Goal: Task Accomplishment & Management: Complete application form

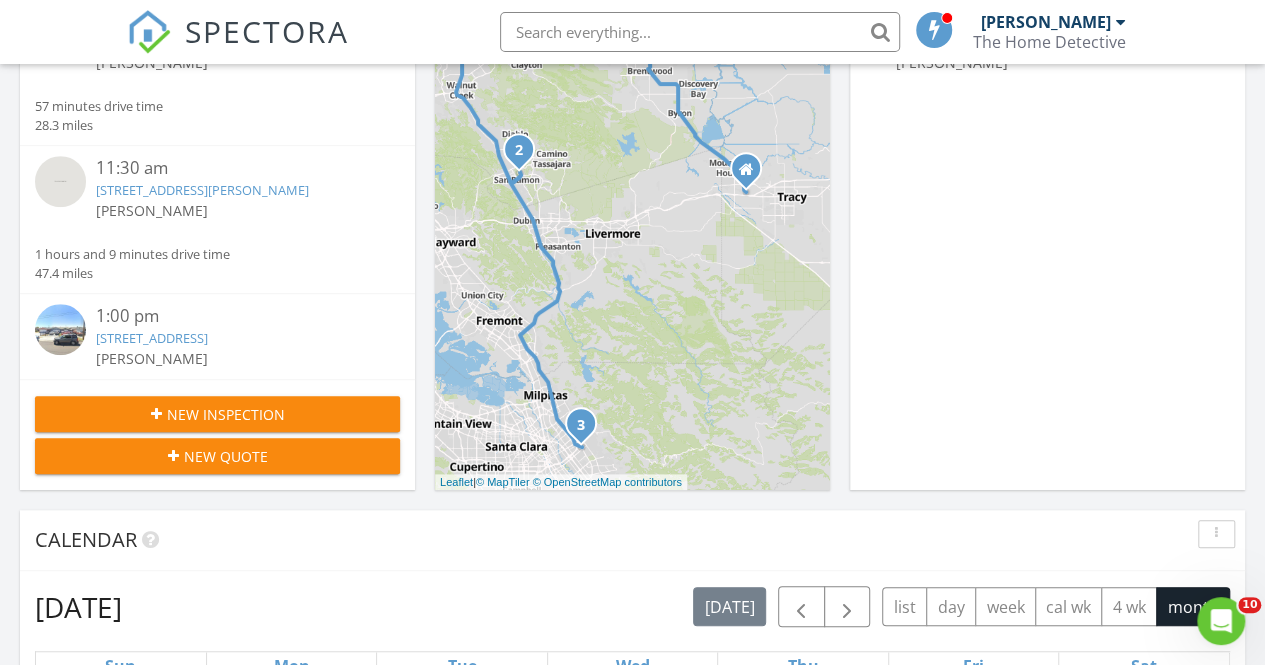
scroll to position [393, 0]
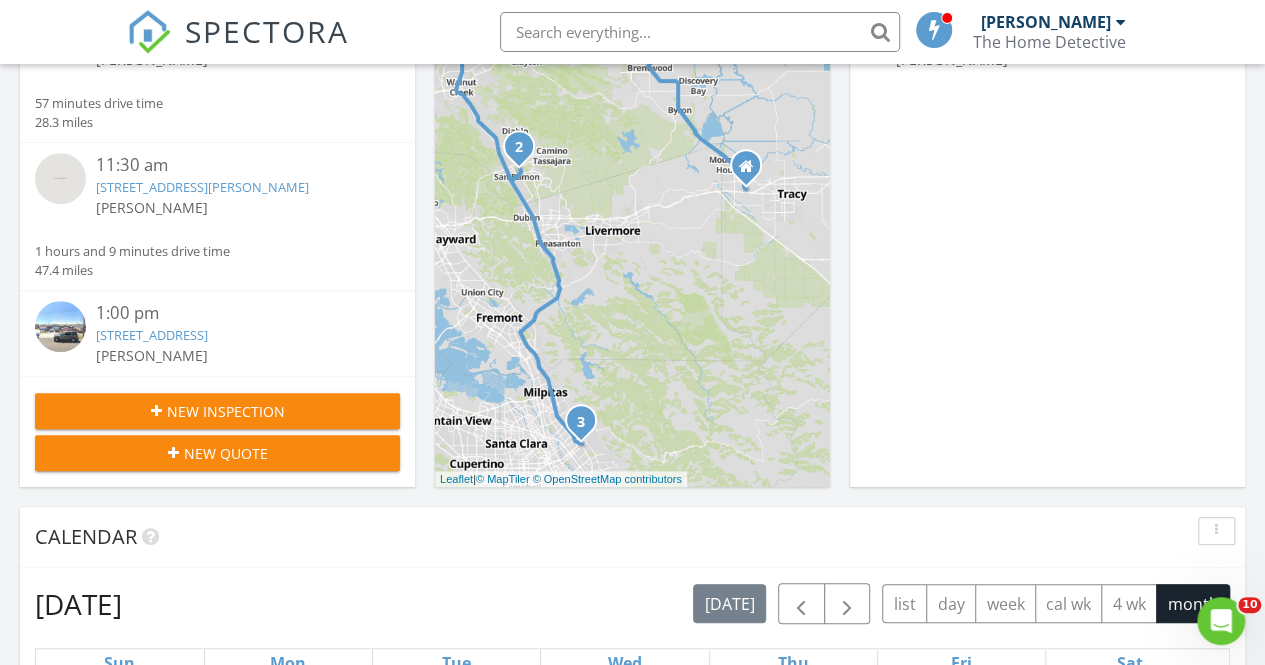
click at [345, 404] on div "New Inspection" at bounding box center [217, 411] width 333 height 21
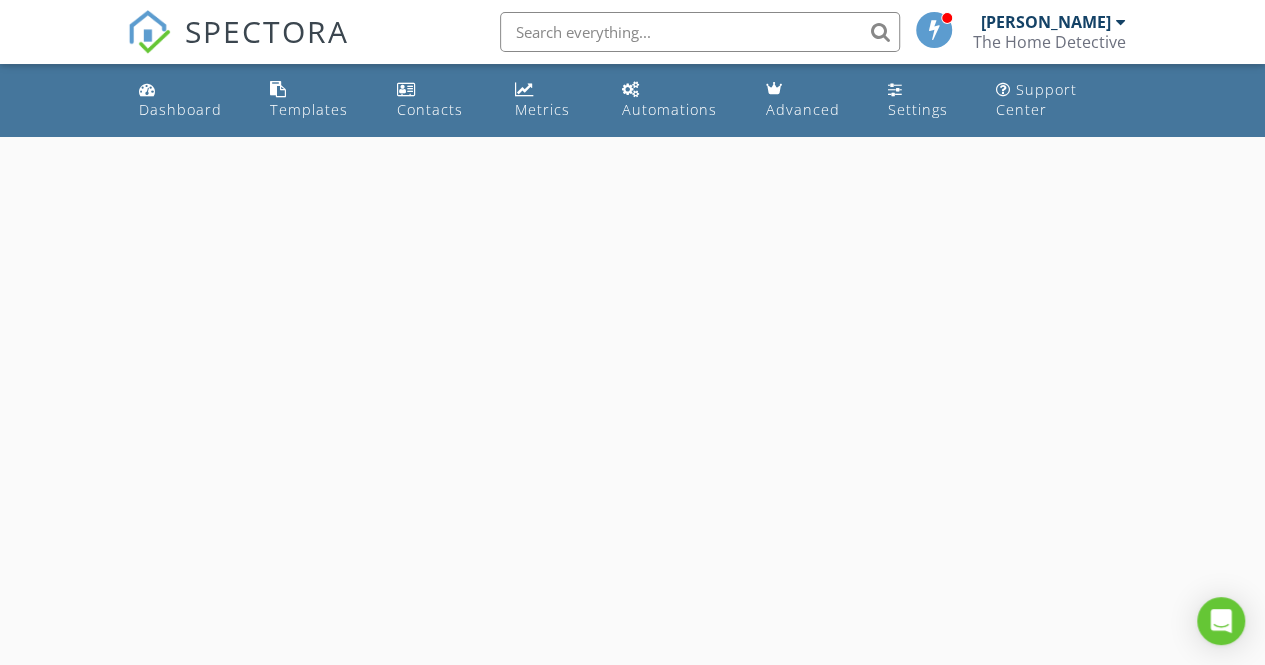
select select "7"
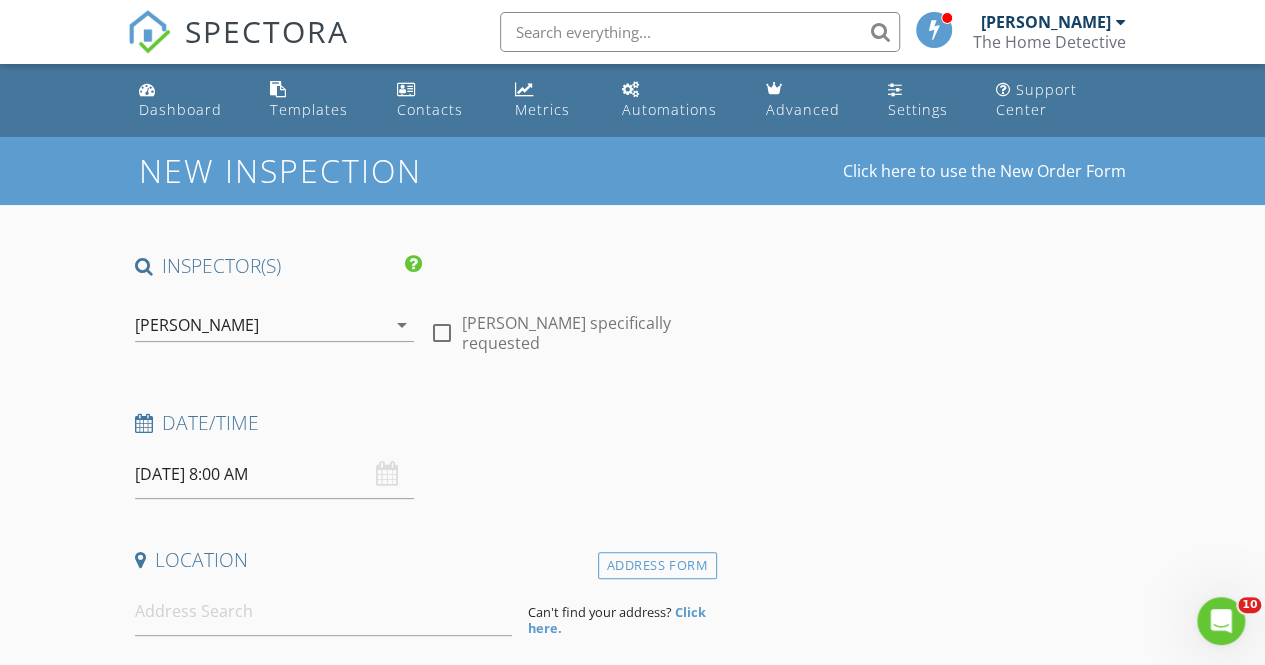
click at [328, 481] on input "08/28/2025 8:00 AM" at bounding box center [274, 474] width 279 height 49
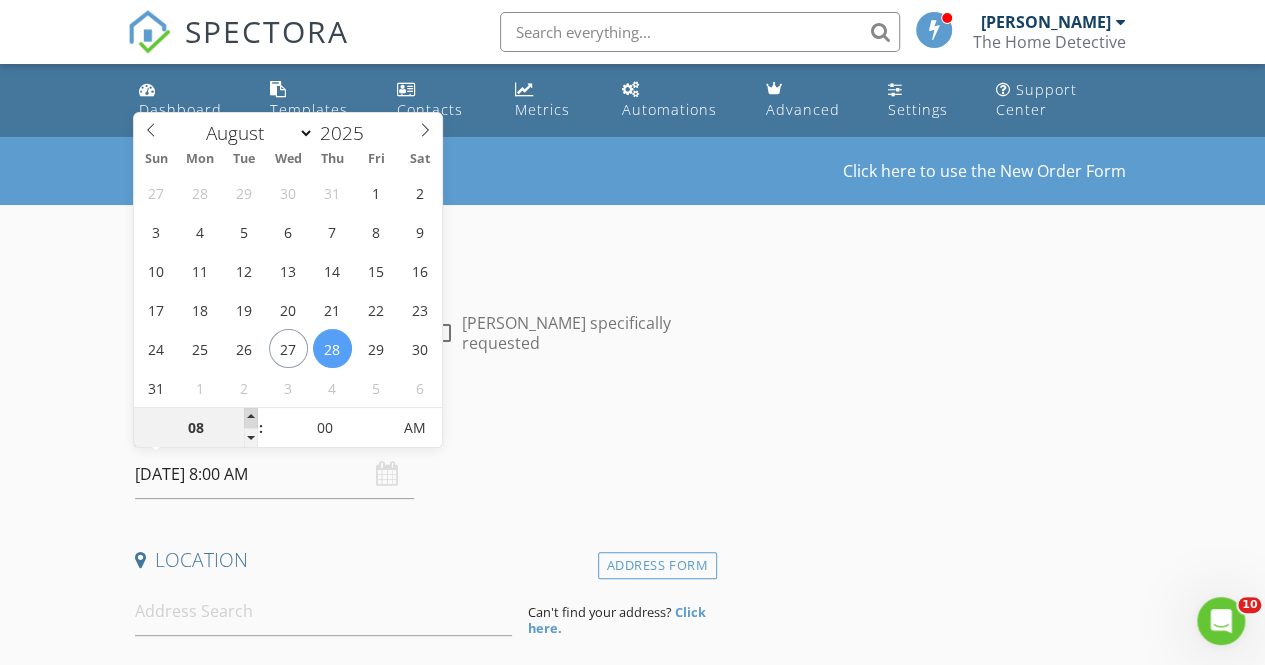
type input "09"
type input "08/28/2025 9:00 AM"
click at [248, 419] on span at bounding box center [251, 418] width 14 height 20
type input "10"
type input "08/28/2025 10:00 AM"
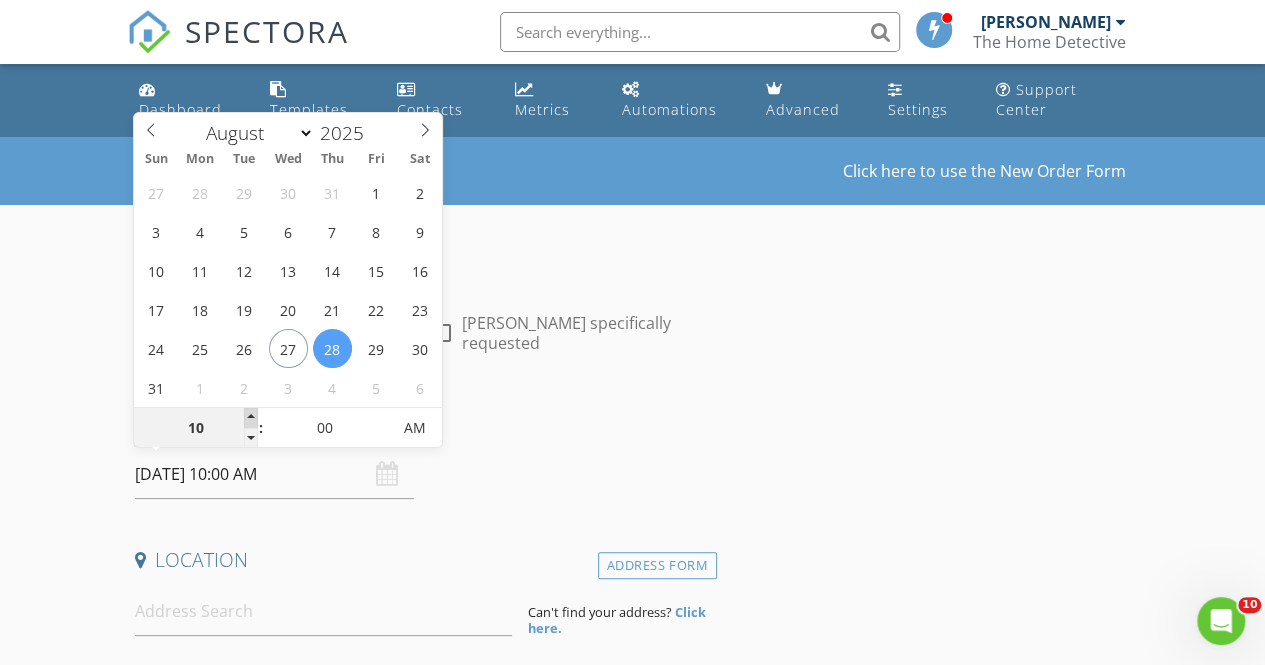
click at [248, 419] on span at bounding box center [251, 418] width 14 height 20
type input "11"
type input "08/28/2025 11:00 AM"
click at [248, 419] on span at bounding box center [251, 418] width 14 height 20
type input "12"
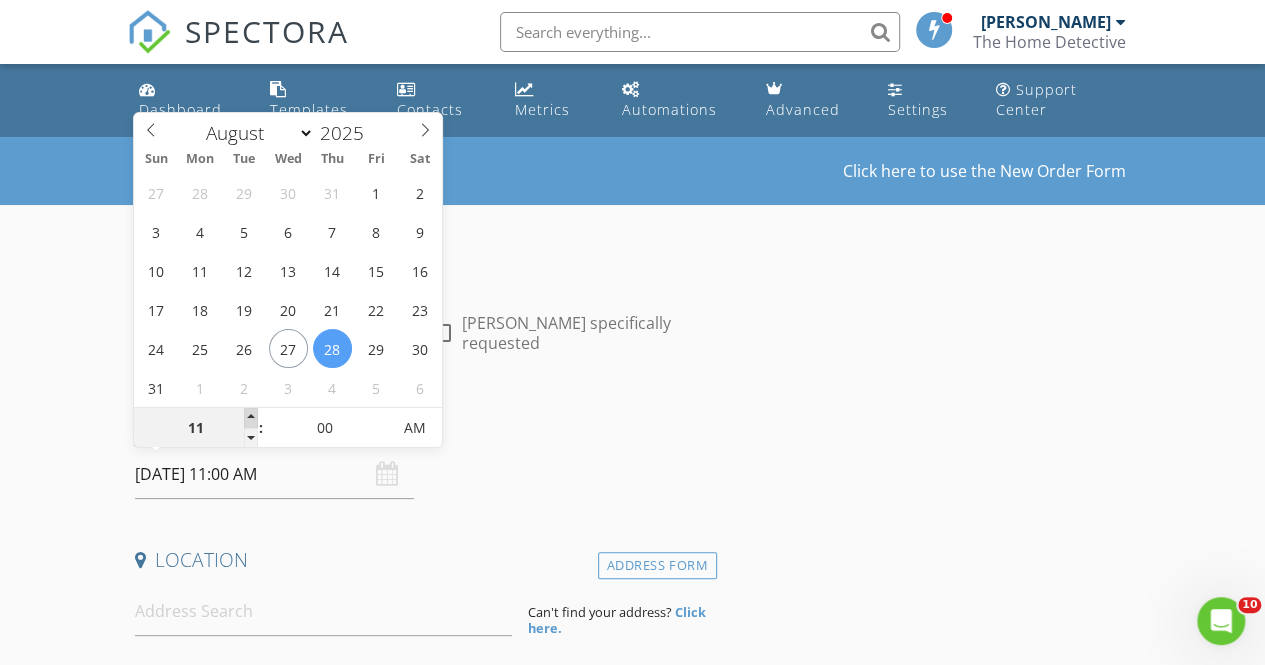
type input "08/28/2025 12:00 PM"
click at [248, 419] on span at bounding box center [251, 418] width 14 height 20
type input "01"
type input "08/28/2025 1:00 PM"
click at [248, 419] on span at bounding box center [251, 418] width 14 height 20
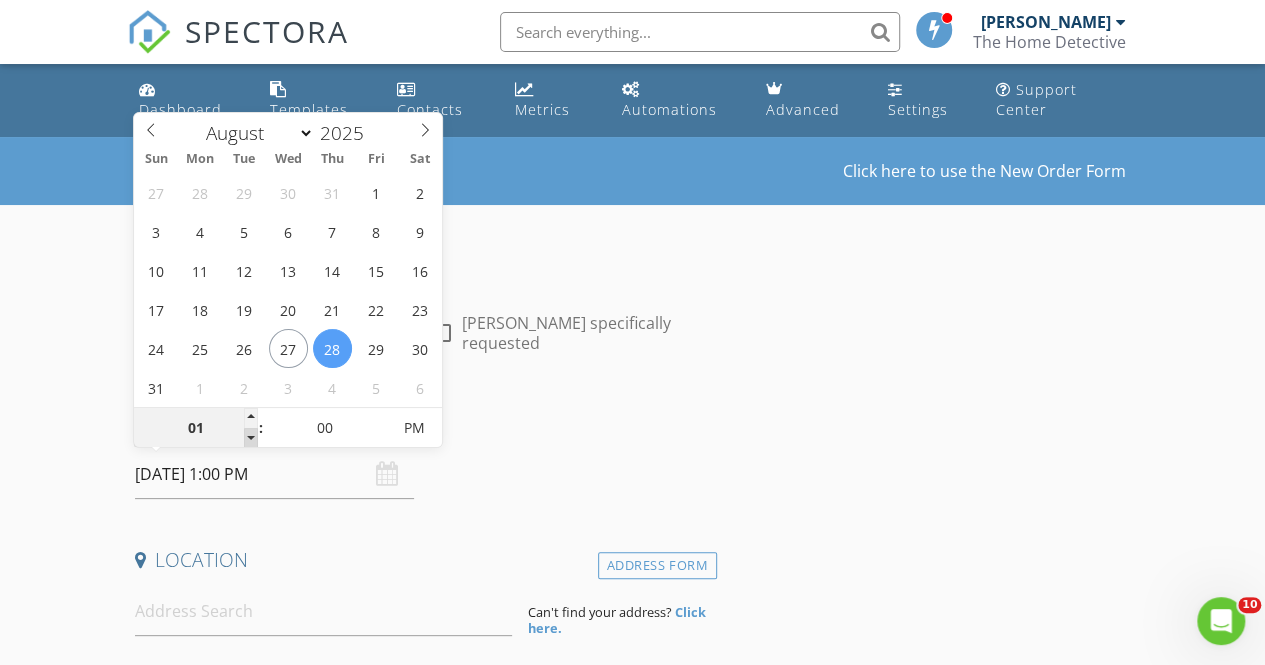
type input "12"
type input "08/28/2025 12:00 PM"
click at [251, 445] on span at bounding box center [251, 438] width 14 height 20
type input "11"
type input "08/28/2025 11:00 AM"
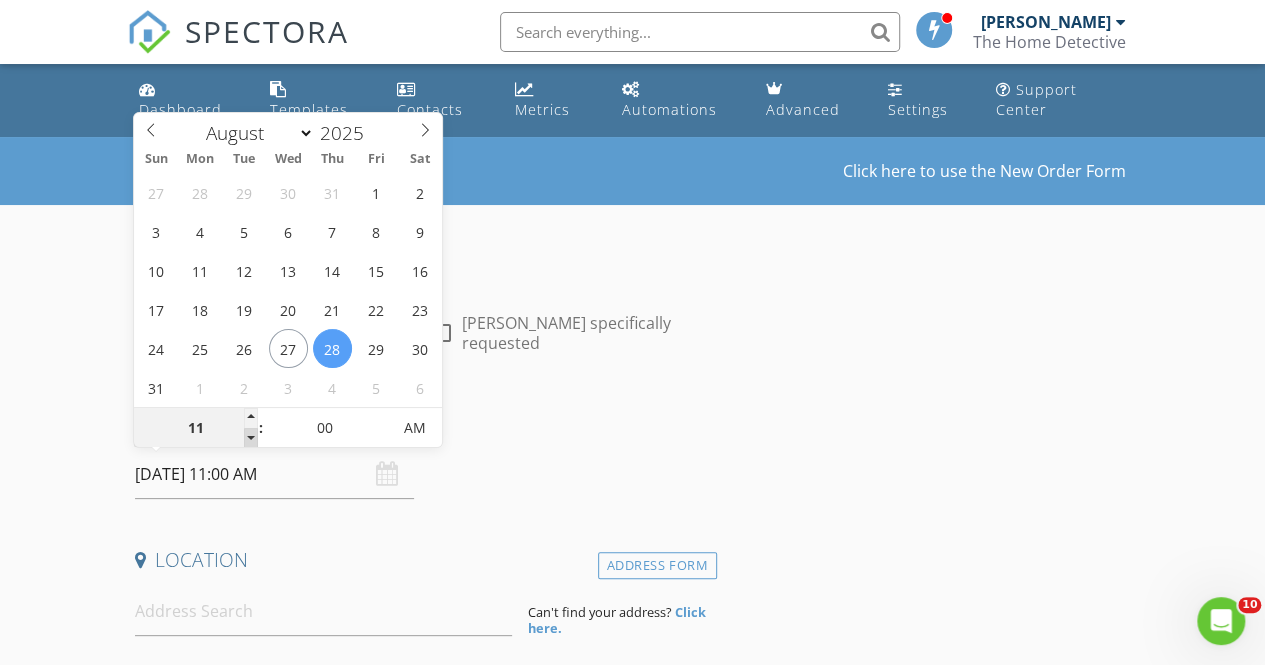
click at [251, 445] on span at bounding box center [251, 438] width 14 height 20
type input "05"
type input "08/28/2025 11:05 AM"
click at [382, 419] on span at bounding box center [380, 418] width 14 height 20
type input "10"
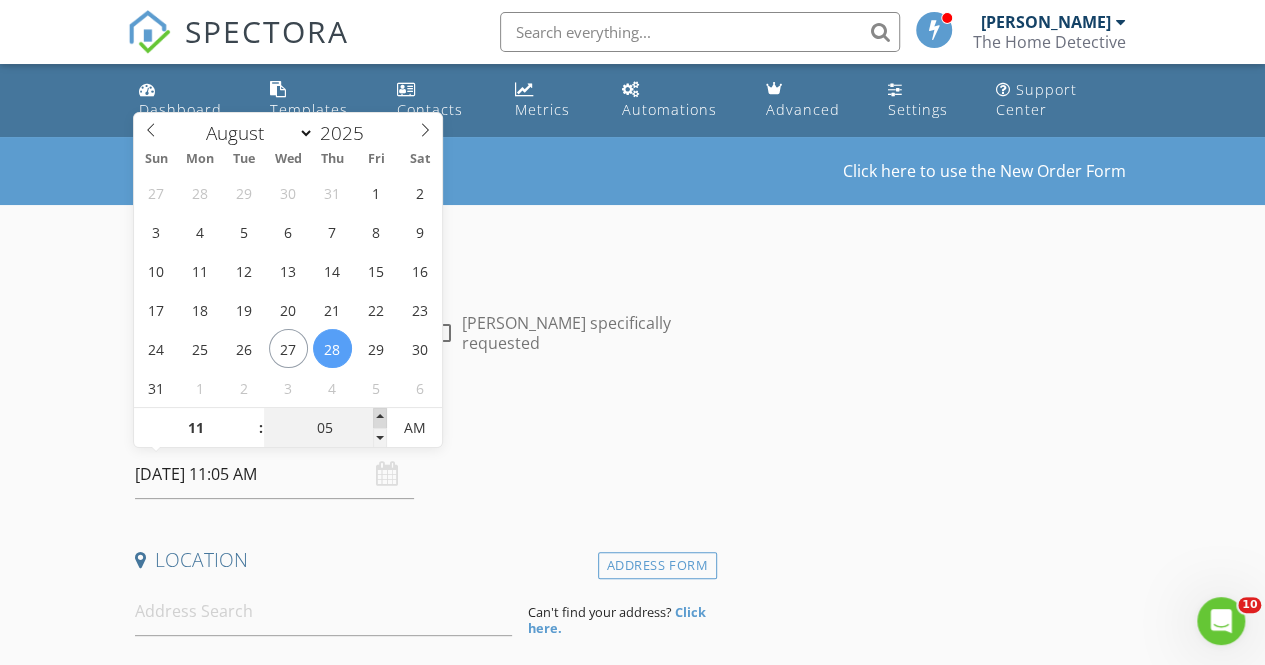
type input "08/28/2025 11:10 AM"
click at [382, 419] on span at bounding box center [380, 418] width 14 height 20
type input "15"
type input "08/28/2025 11:15 AM"
click at [382, 419] on span at bounding box center [380, 418] width 14 height 20
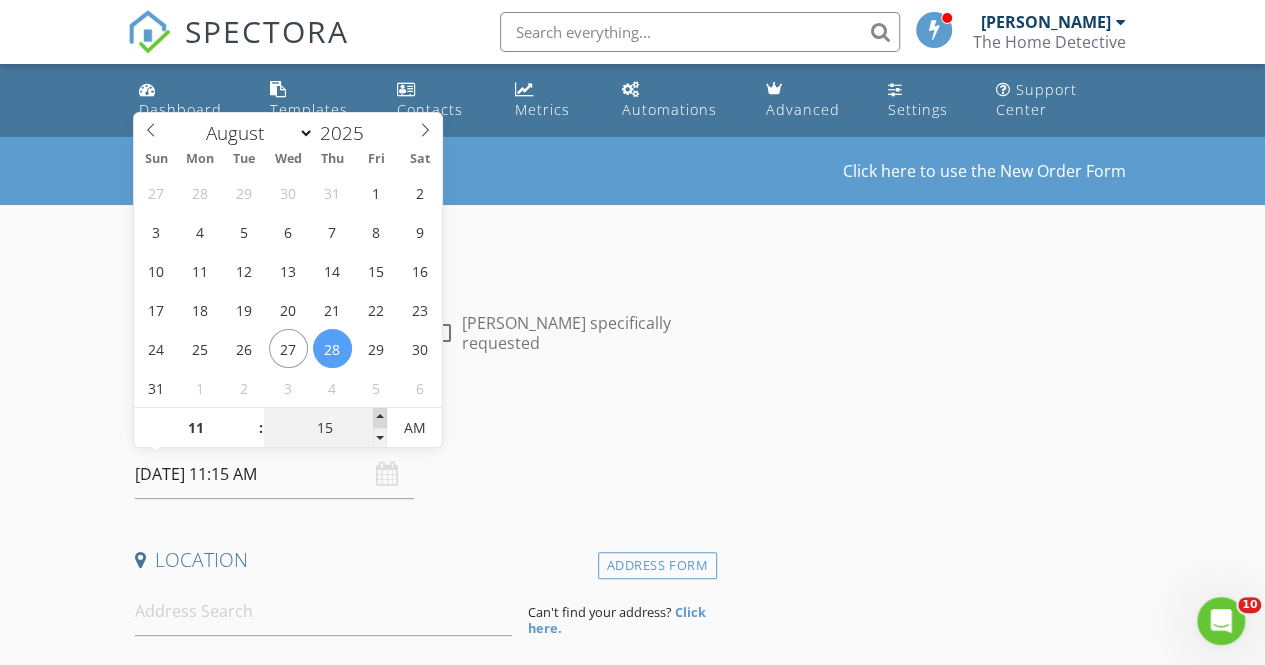
type input "20"
type input "08/28/2025 11:20 AM"
click at [382, 419] on span at bounding box center [380, 418] width 14 height 20
type input "25"
type input "08/28/2025 11:25 AM"
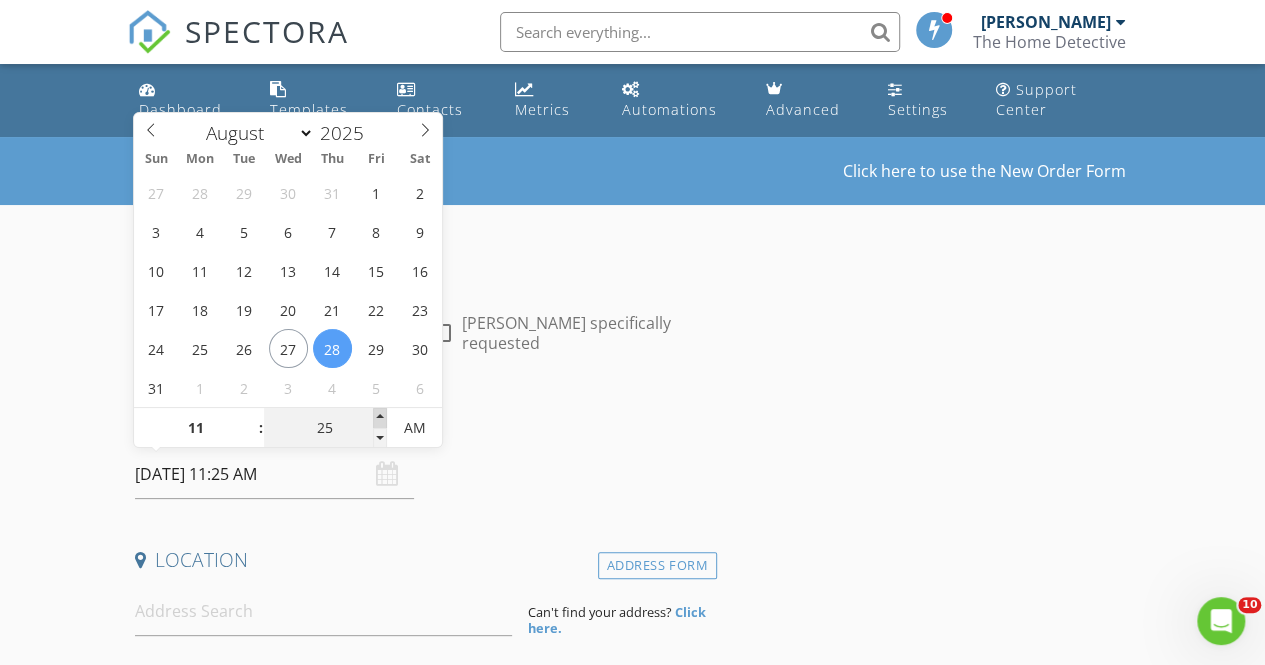
click at [382, 419] on span at bounding box center [380, 418] width 14 height 20
type input "30"
type input "[DATE] 11:30 AM"
click at [382, 419] on span at bounding box center [380, 418] width 14 height 20
type input "35"
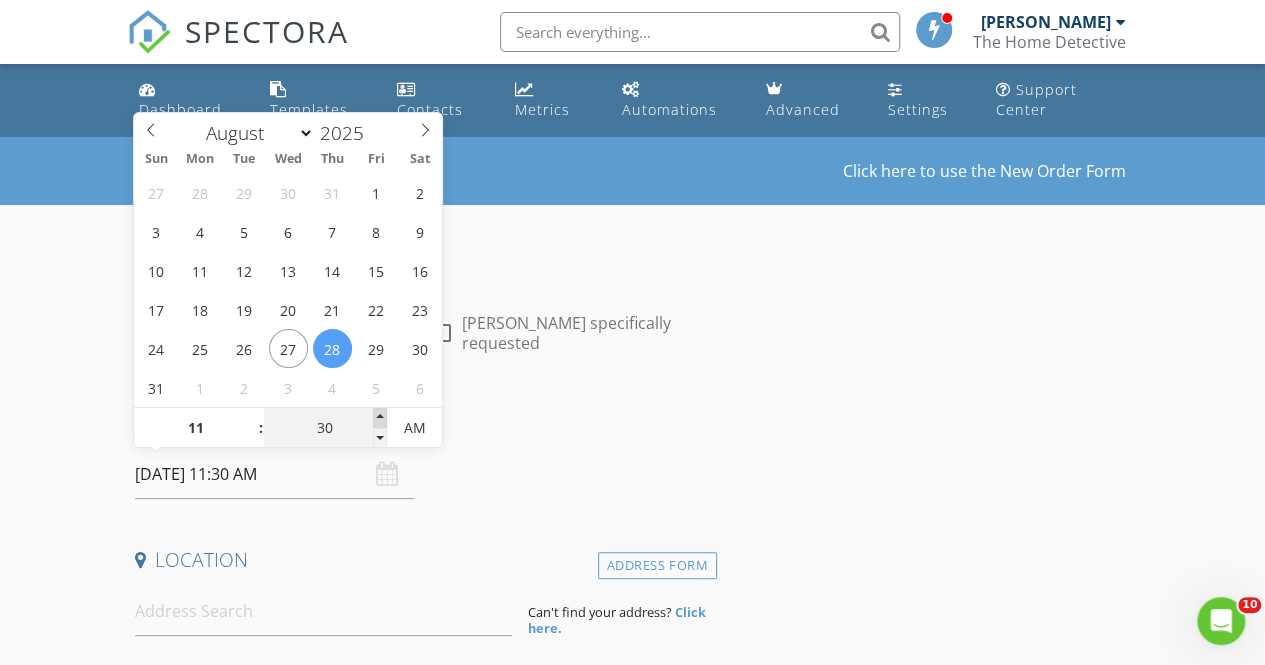
type input "08/28/2025 11:35 AM"
click at [382, 419] on span at bounding box center [380, 418] width 14 height 20
type input "40"
type input "08/28/2025 11:40 AM"
click at [382, 419] on span at bounding box center [380, 418] width 14 height 20
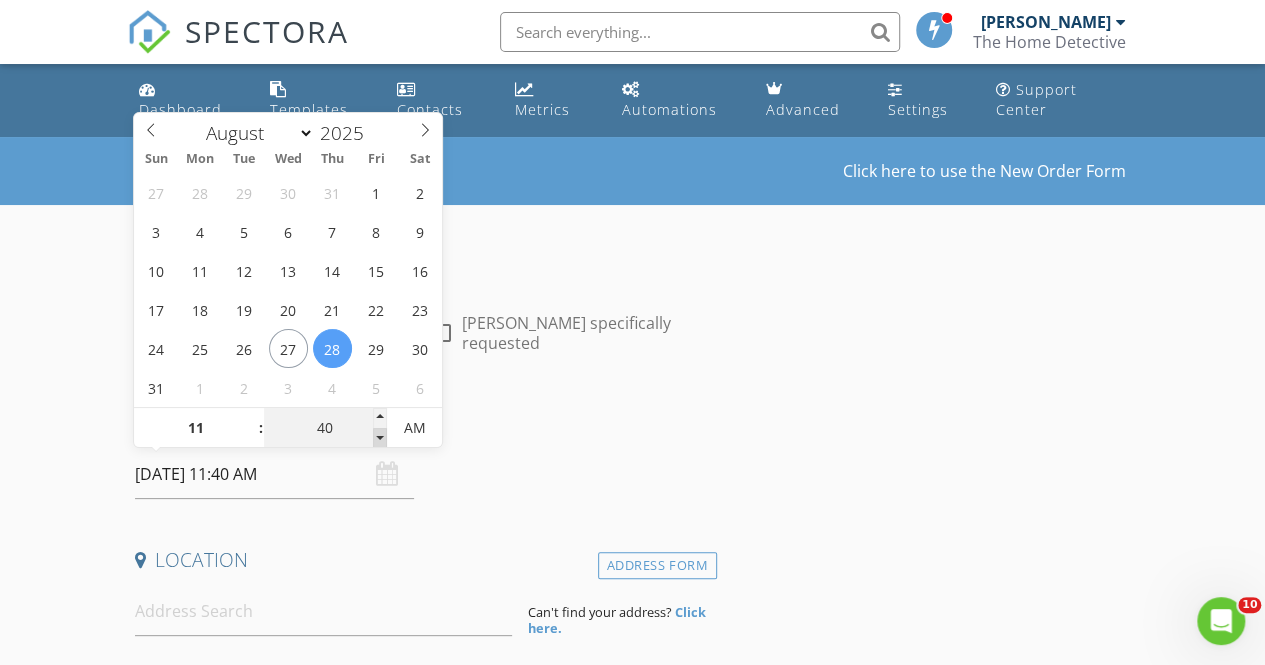
type input "35"
type input "08/28/2025 11:35 AM"
click at [382, 437] on span at bounding box center [380, 438] width 14 height 20
type input "30"
type input "[DATE] 11:30 AM"
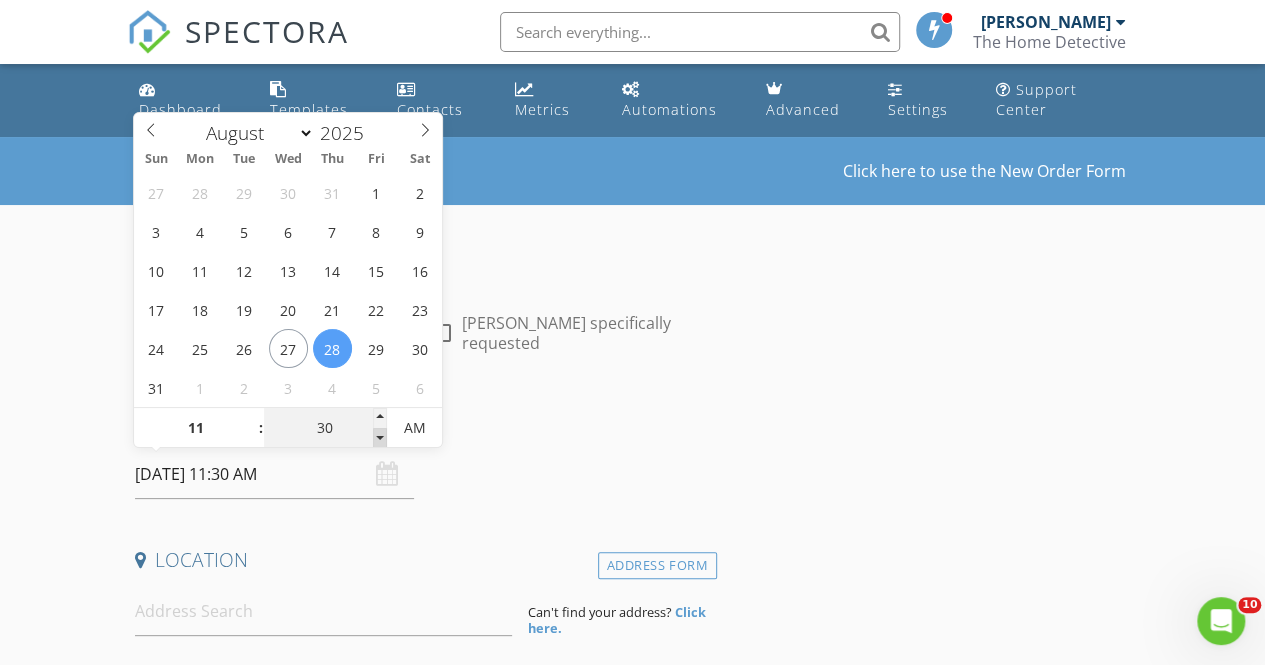
click at [382, 437] on span at bounding box center [380, 438] width 14 height 20
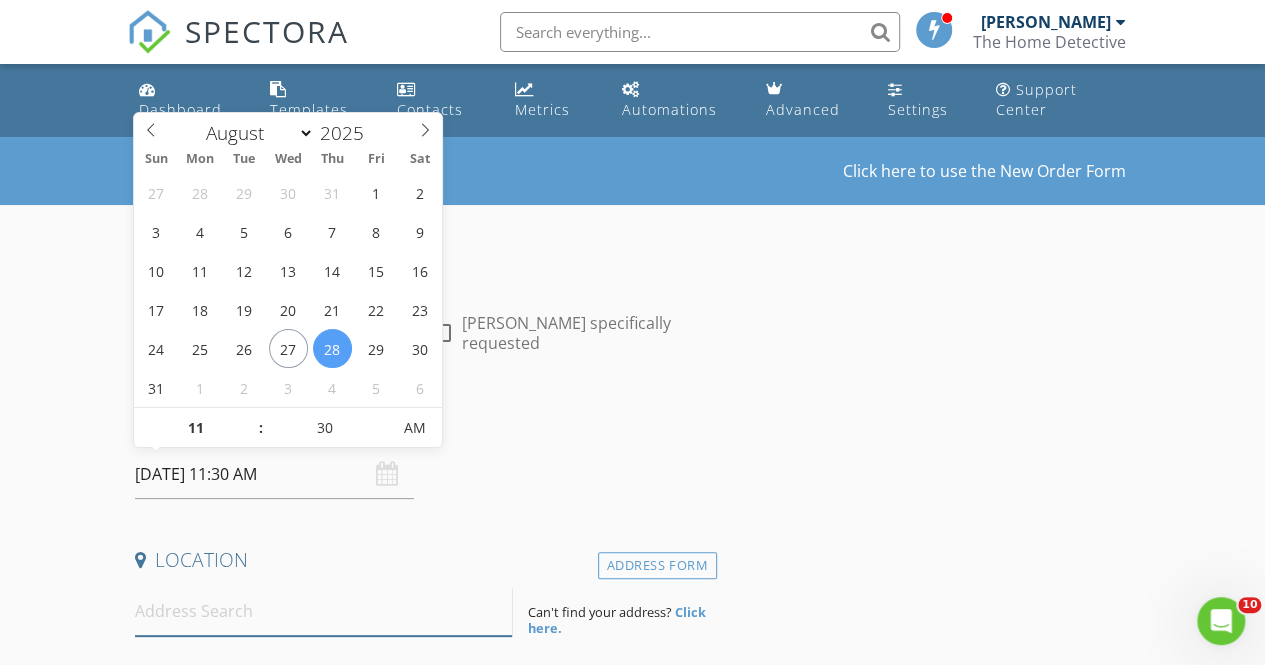
click at [277, 587] on input at bounding box center [324, 611] width 378 height 49
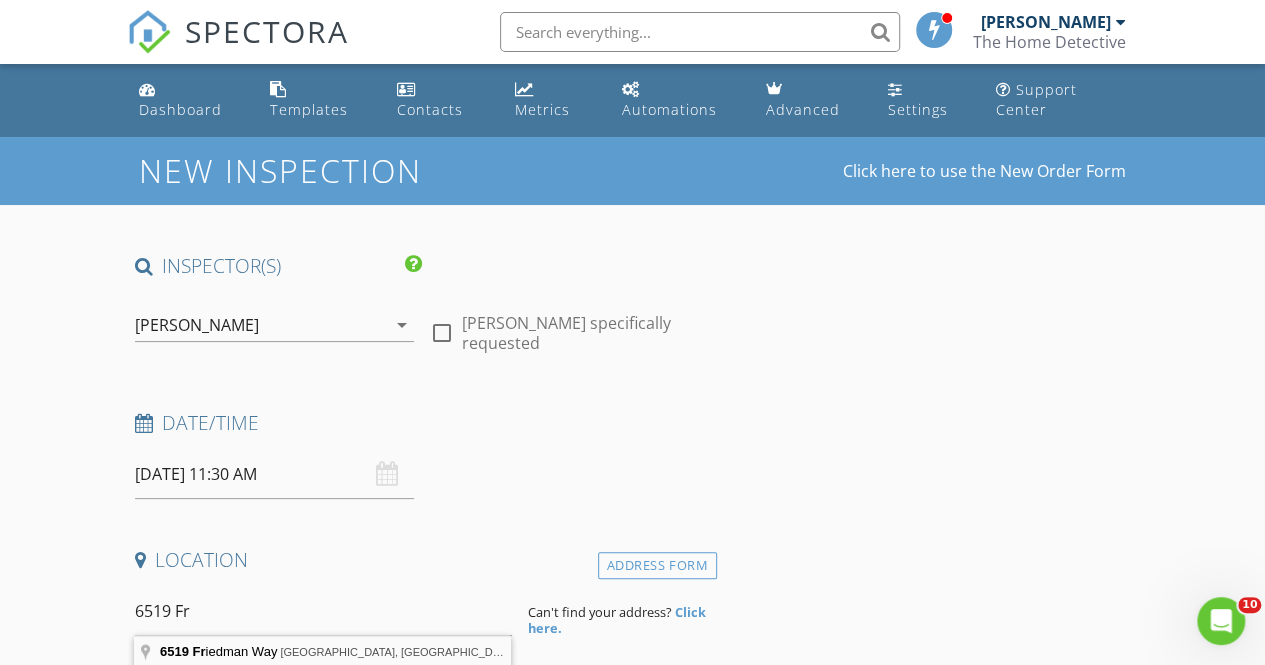
type input "6519 Friedman Way, Valley Springs, CA, USA"
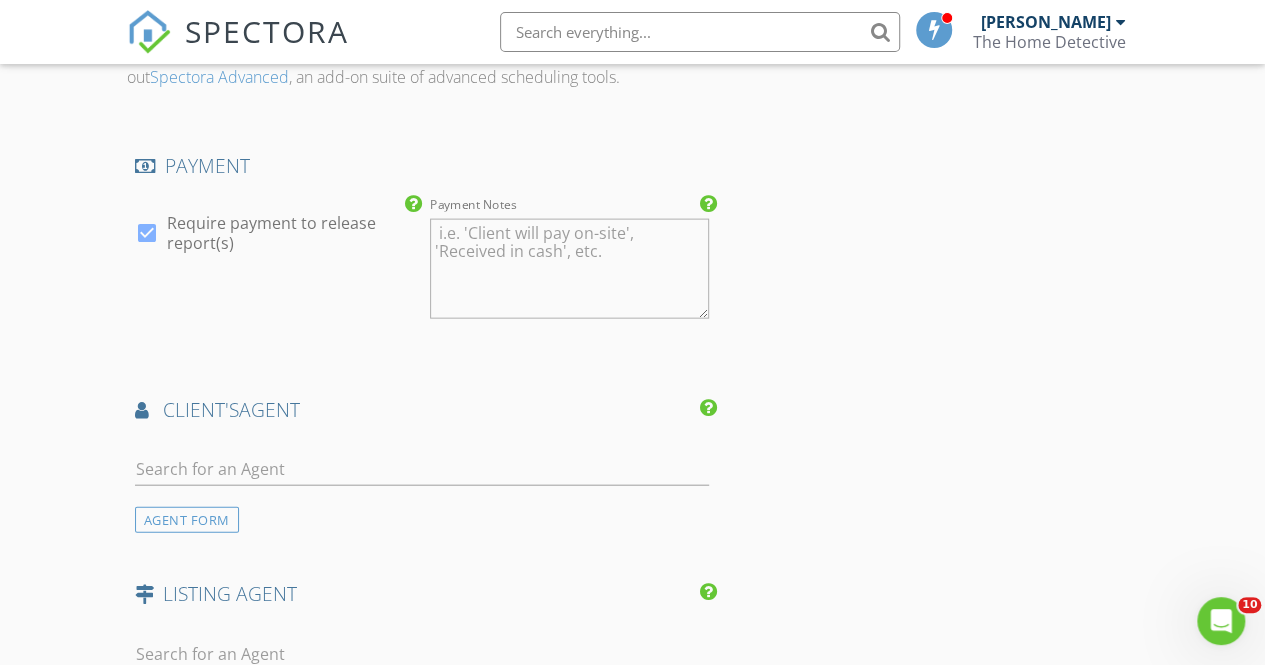
scroll to position [2137, 0]
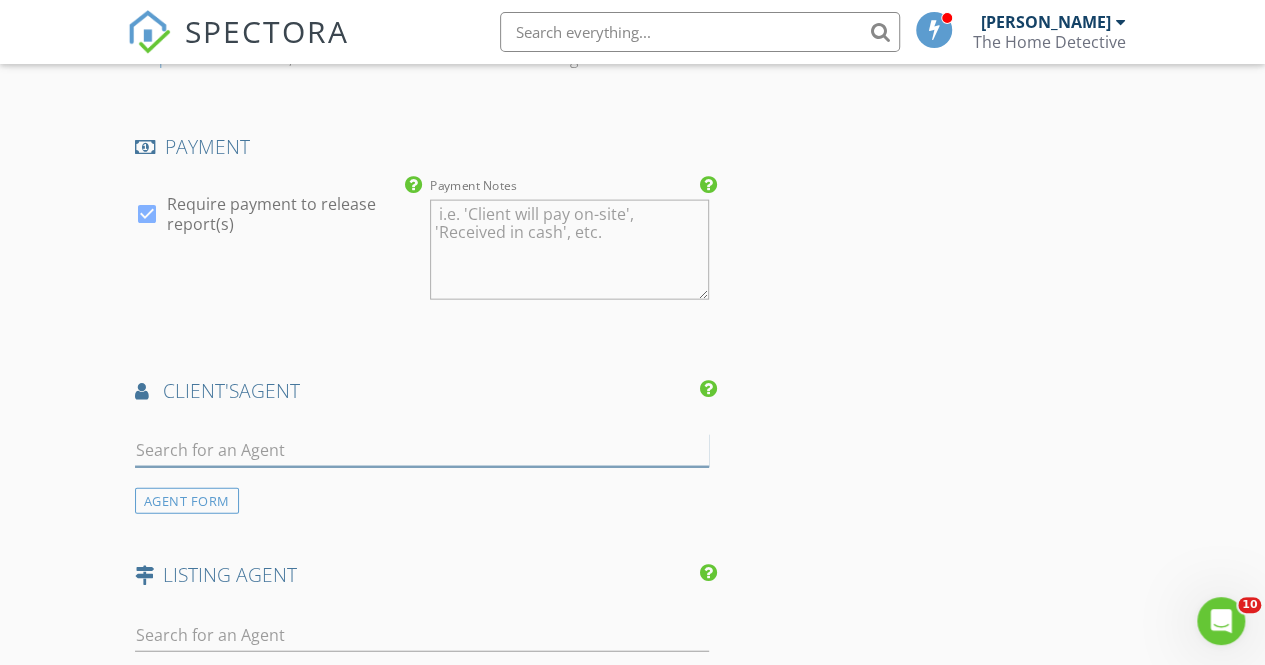
click at [287, 464] on input "text" at bounding box center [422, 450] width 574 height 33
type input "w"
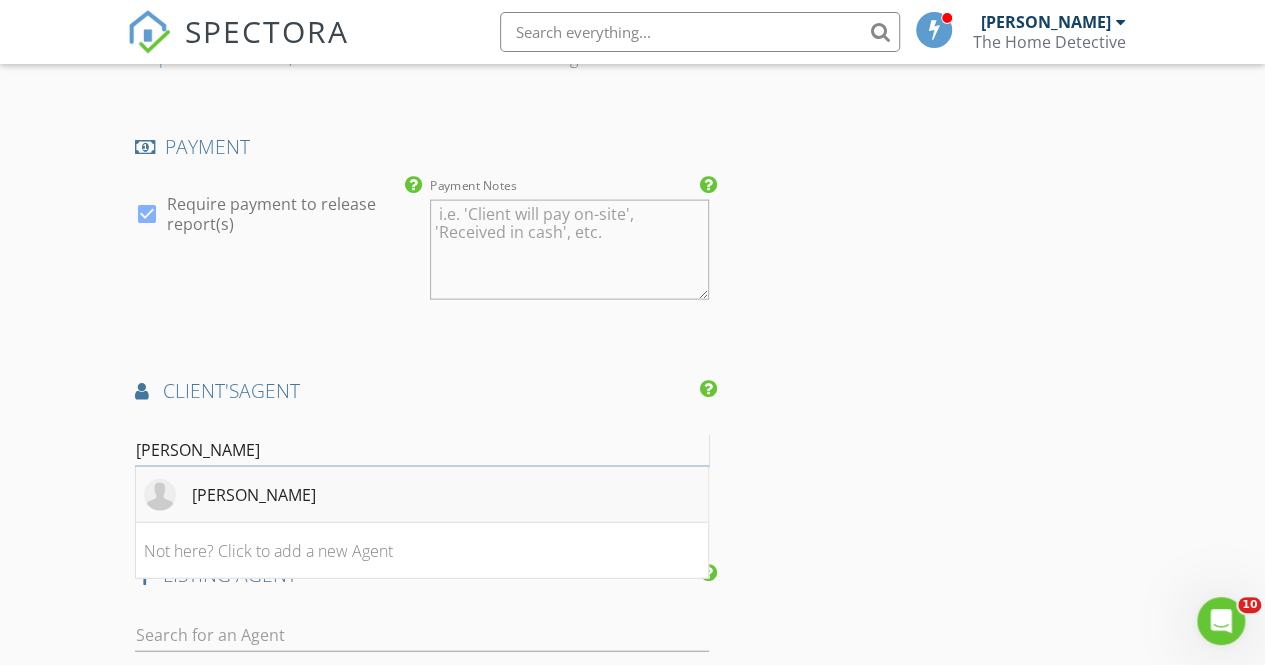
type input "erik"
click at [262, 507] on div "[PERSON_NAME]" at bounding box center [254, 495] width 124 height 24
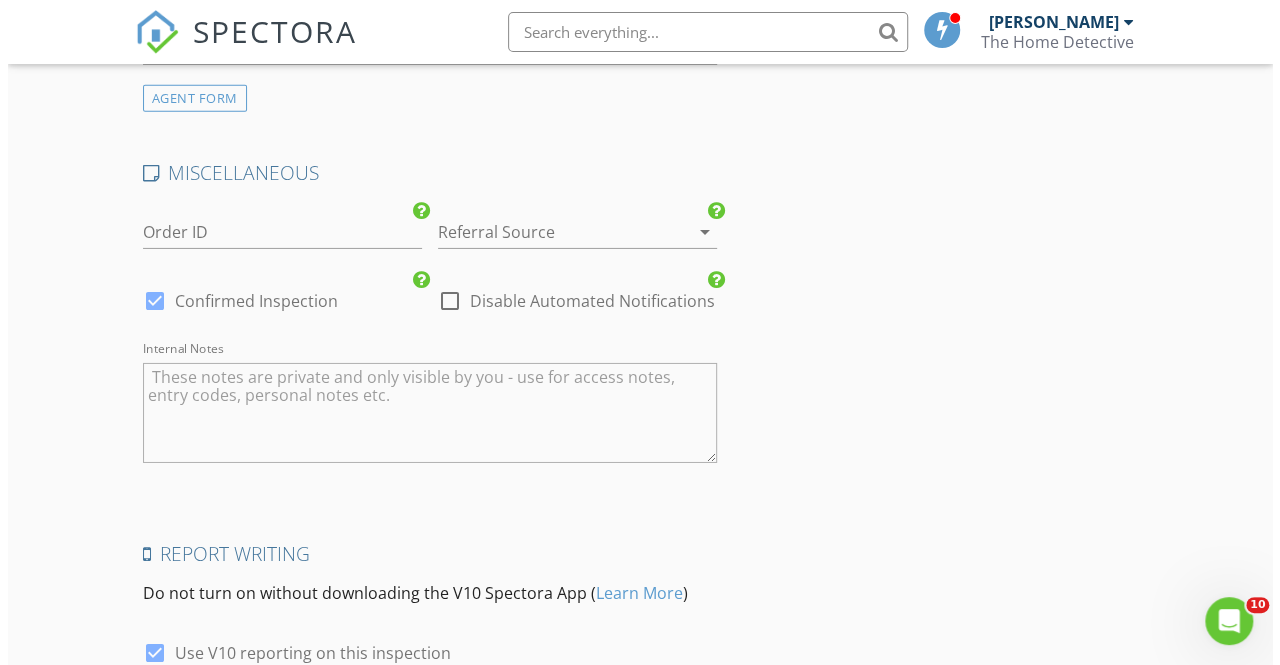
scroll to position [3378, 0]
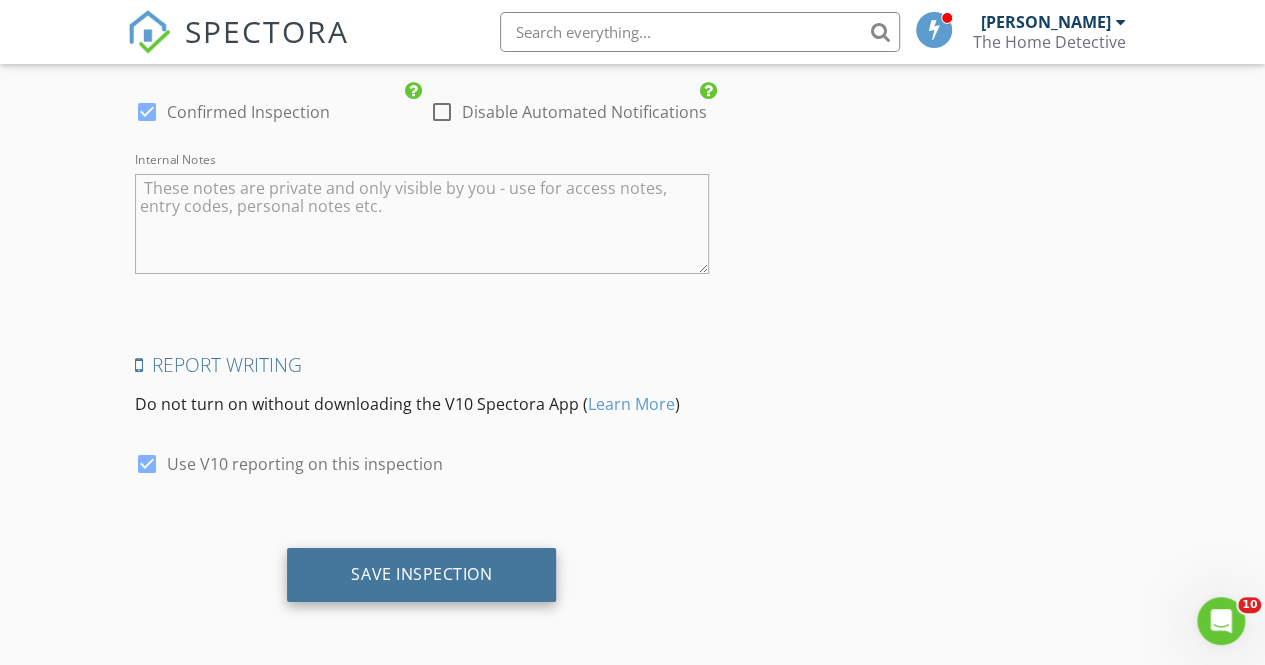
click at [506, 577] on div "Save Inspection" at bounding box center [421, 575] width 269 height 54
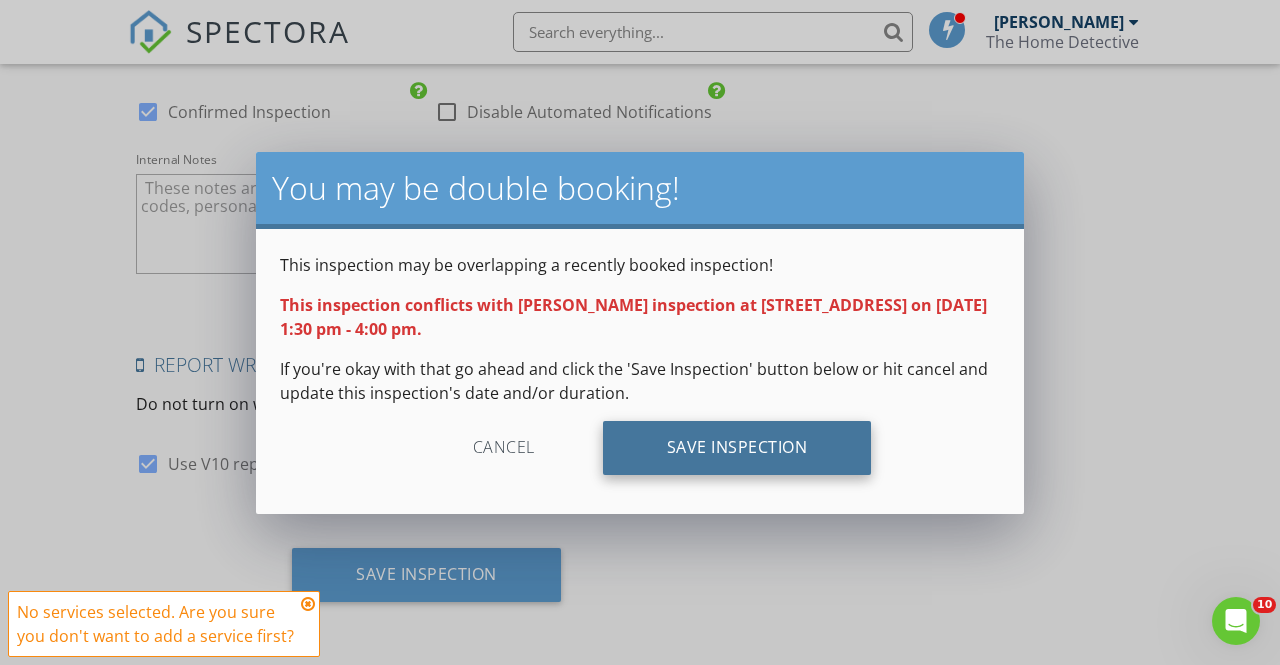
click at [685, 440] on div "Save Inspection" at bounding box center [737, 448] width 269 height 54
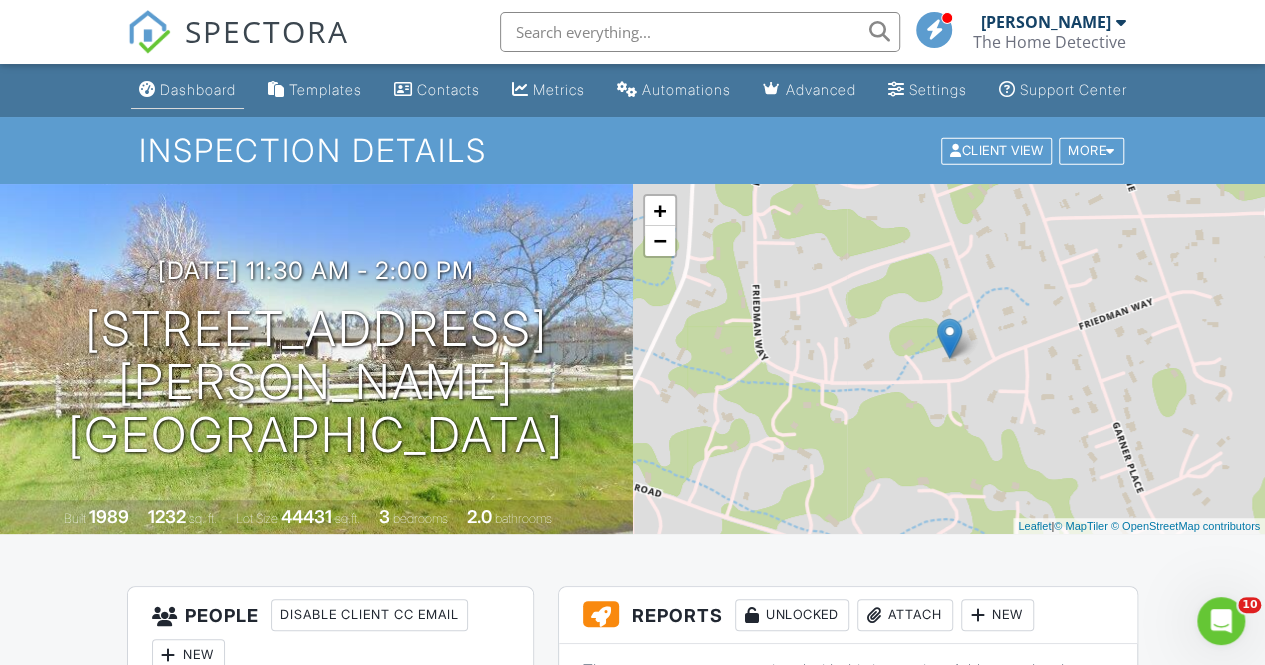
click at [185, 109] on link "Dashboard" at bounding box center [187, 90] width 113 height 37
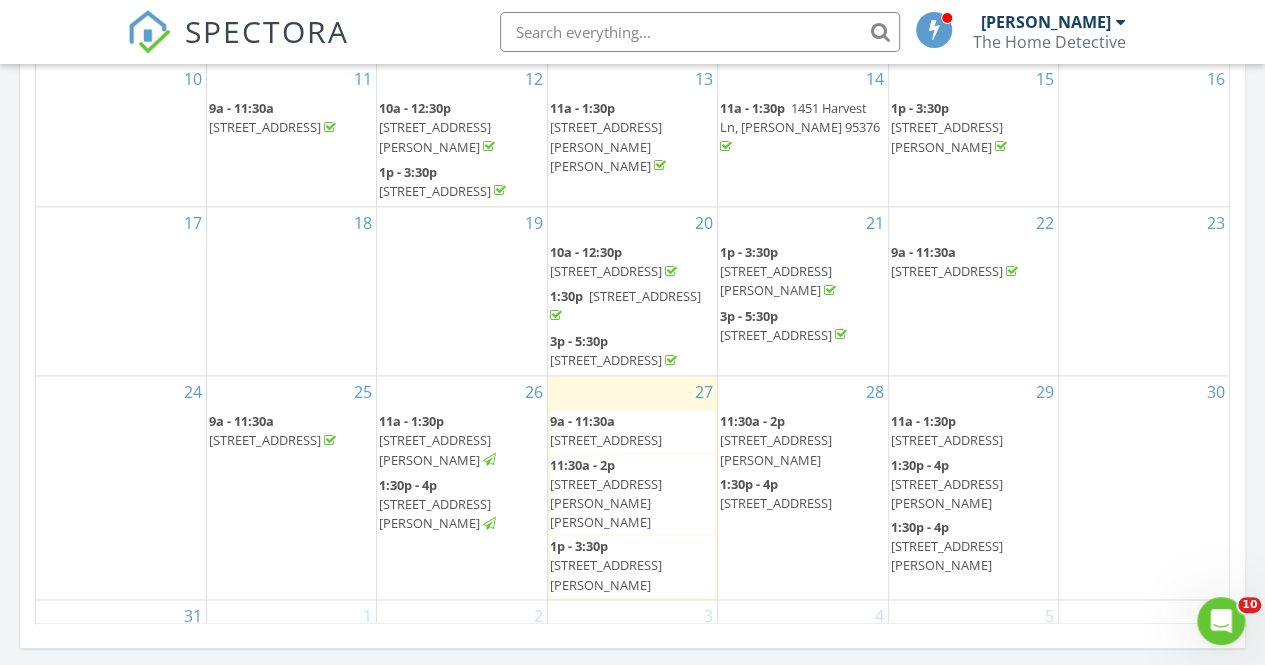
scroll to position [1235, 0]
